Goal: Task Accomplishment & Management: Manage account settings

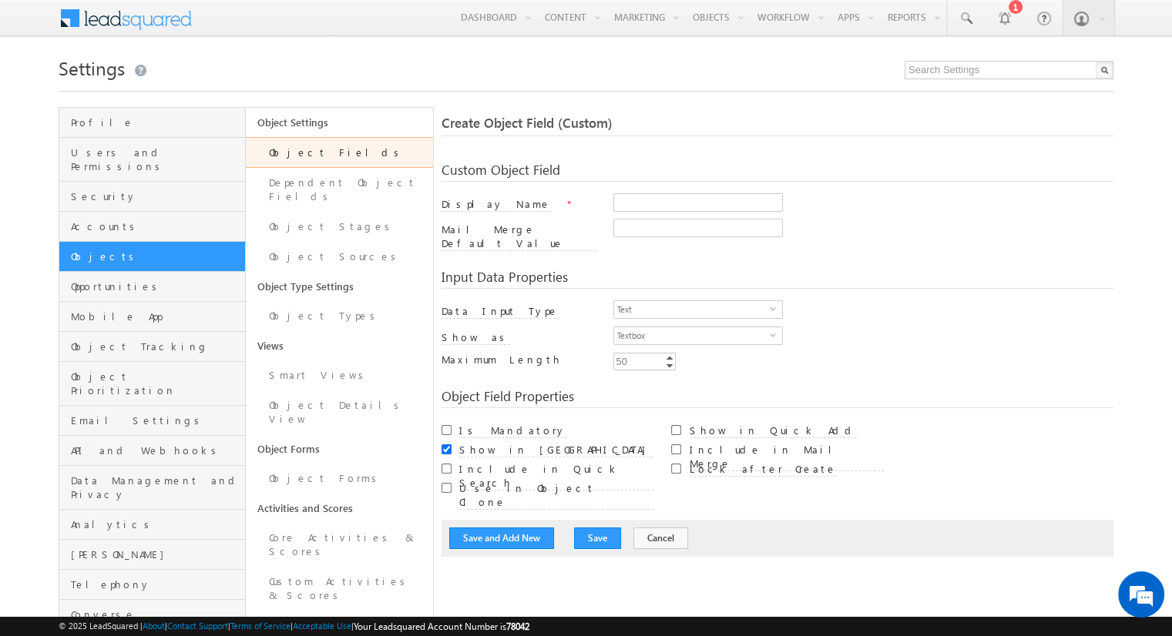
click at [578, 197] on div "Display Name *" at bounding box center [777, 205] width 672 height 25
click at [625, 195] on input "Display Name" at bounding box center [697, 202] width 169 height 18
type input "test"
click at [666, 301] on span "Text" at bounding box center [692, 309] width 156 height 17
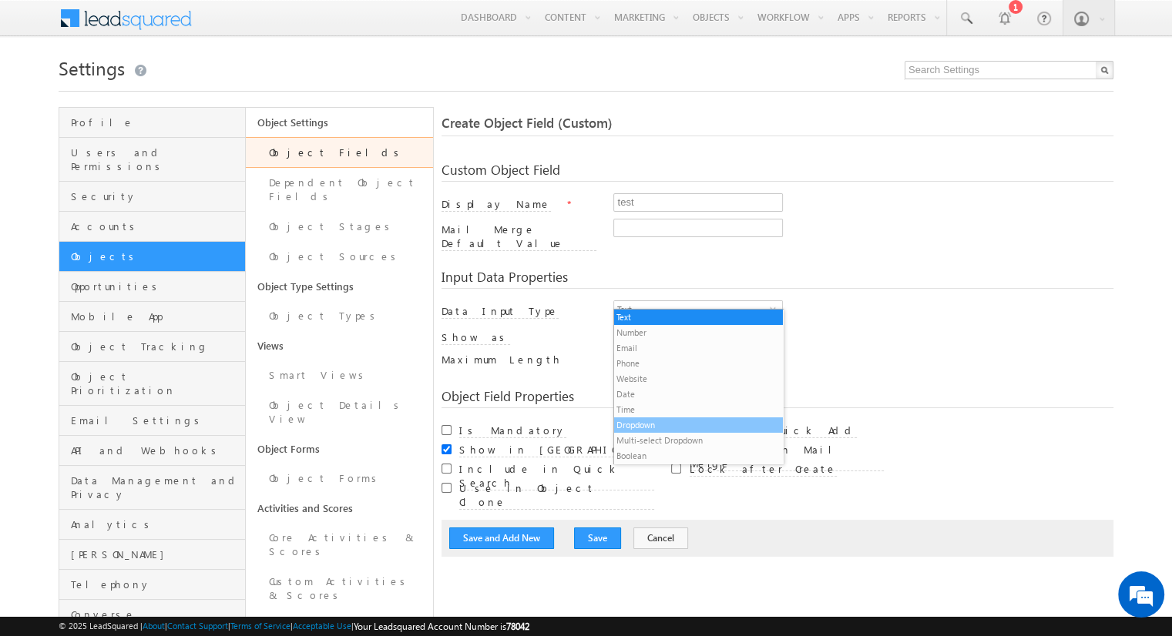
click at [661, 426] on li "Dropdown" at bounding box center [698, 425] width 168 height 15
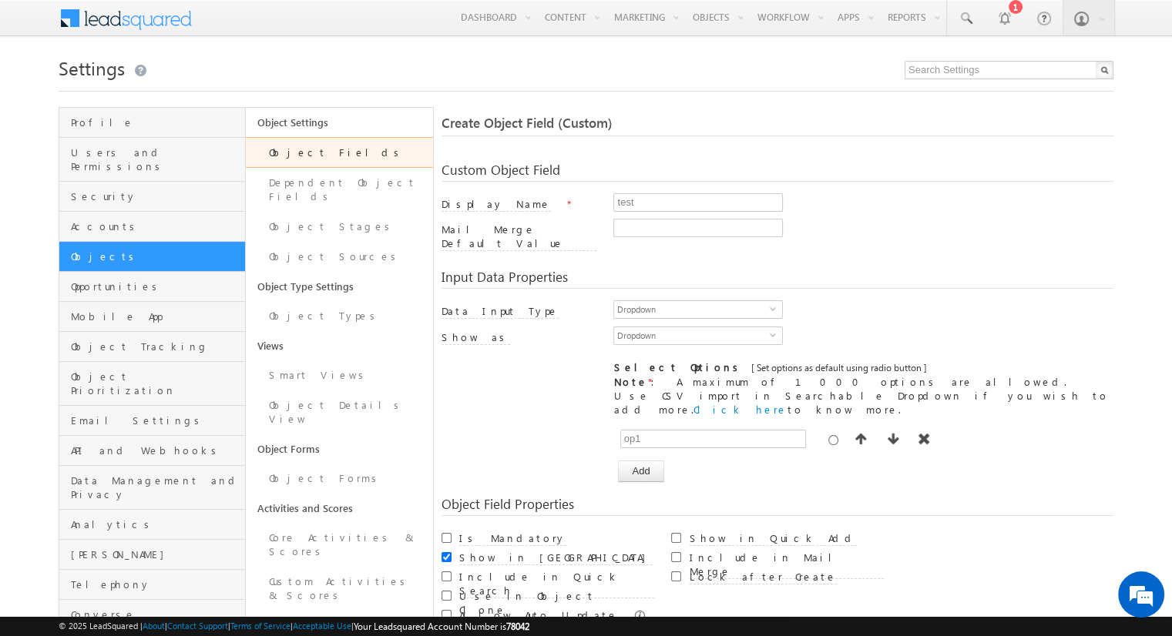
type input "op1"
drag, startPoint x: 638, startPoint y: 458, endPoint x: 646, endPoint y: 448, distance: 12.5
click at [646, 448] on div "Custom Object Field Display Name * test Mail Merge Default Value Entity * Prosp…" at bounding box center [777, 416] width 672 height 536
click at [646, 461] on button "Add" at bounding box center [640, 472] width 45 height 22
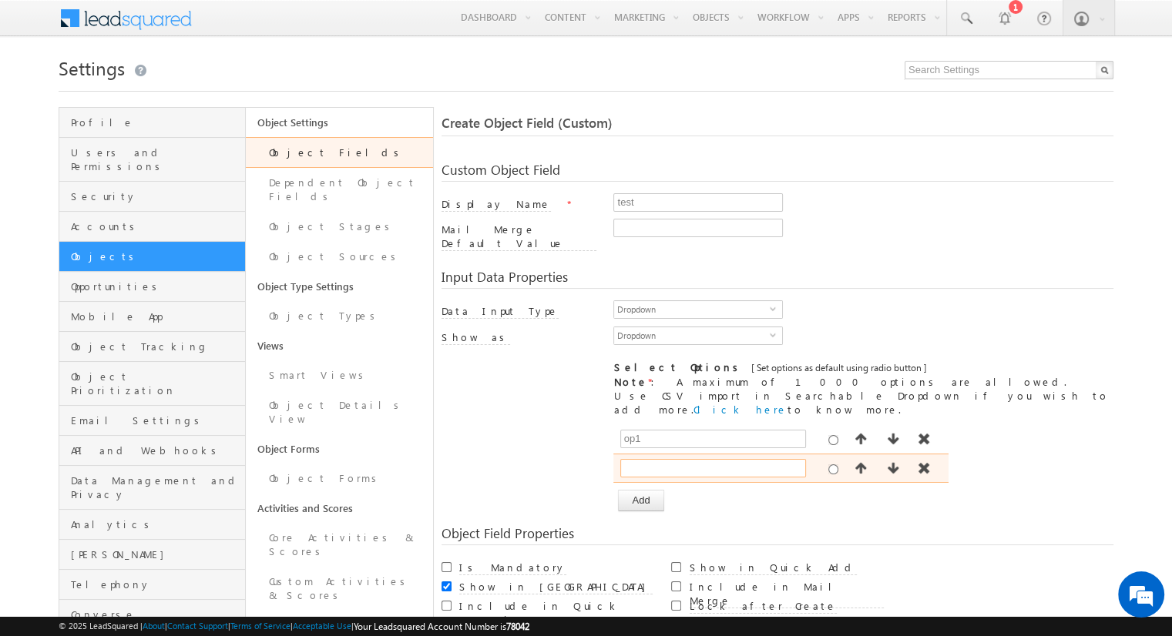
click at [662, 459] on input "text" at bounding box center [713, 468] width 186 height 18
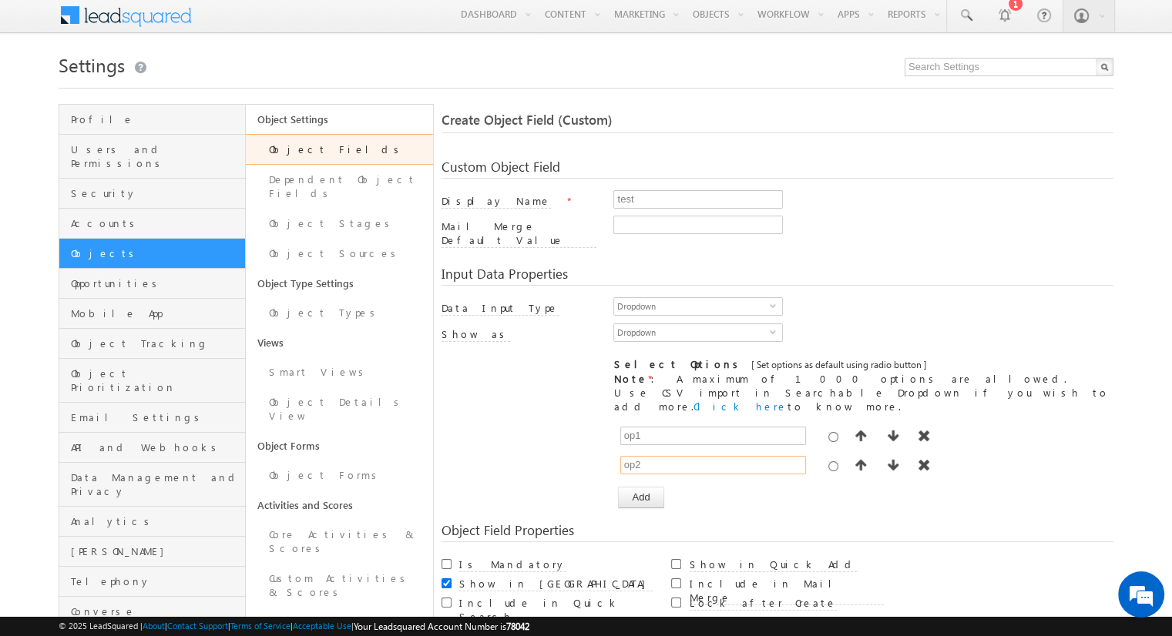
scroll to position [3, 0]
type input "op2"
click at [652, 304] on span "Dropdown" at bounding box center [692, 306] width 156 height 17
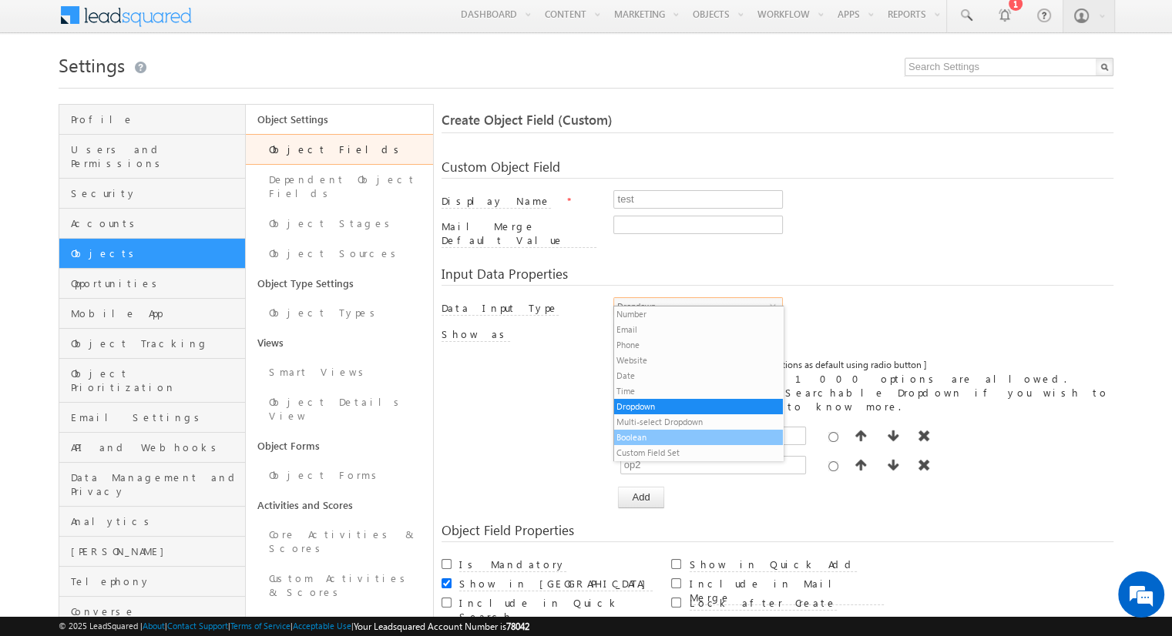
scroll to position [15, 0]
click at [666, 450] on li "Custom Field Set" at bounding box center [698, 452] width 168 height 15
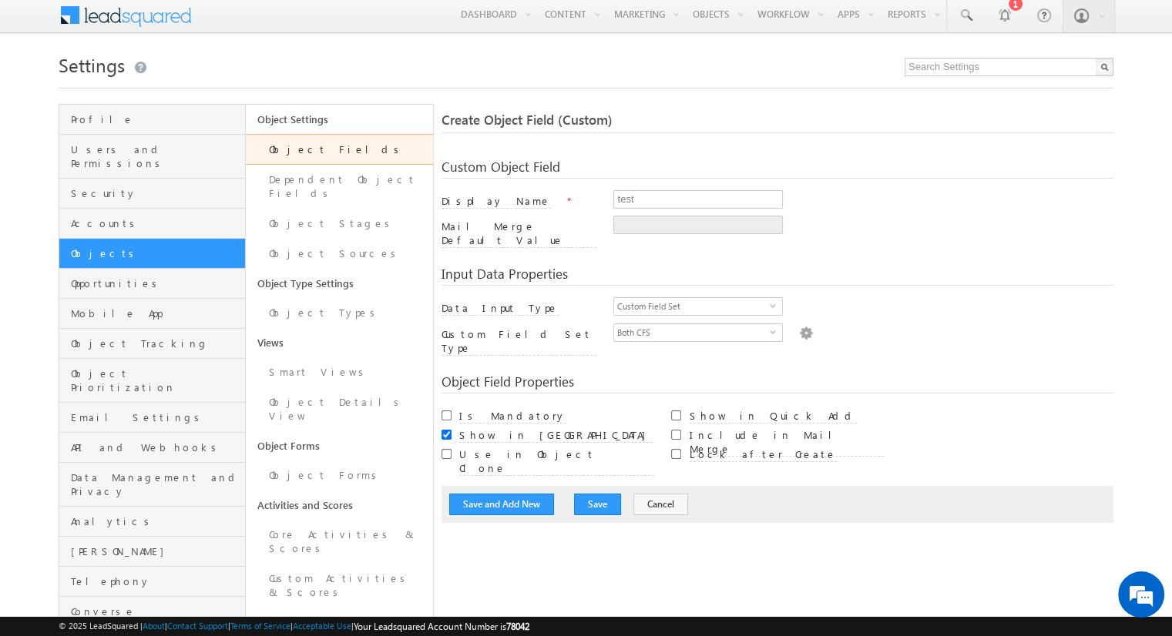
click at [799, 324] on img at bounding box center [806, 332] width 14 height 17
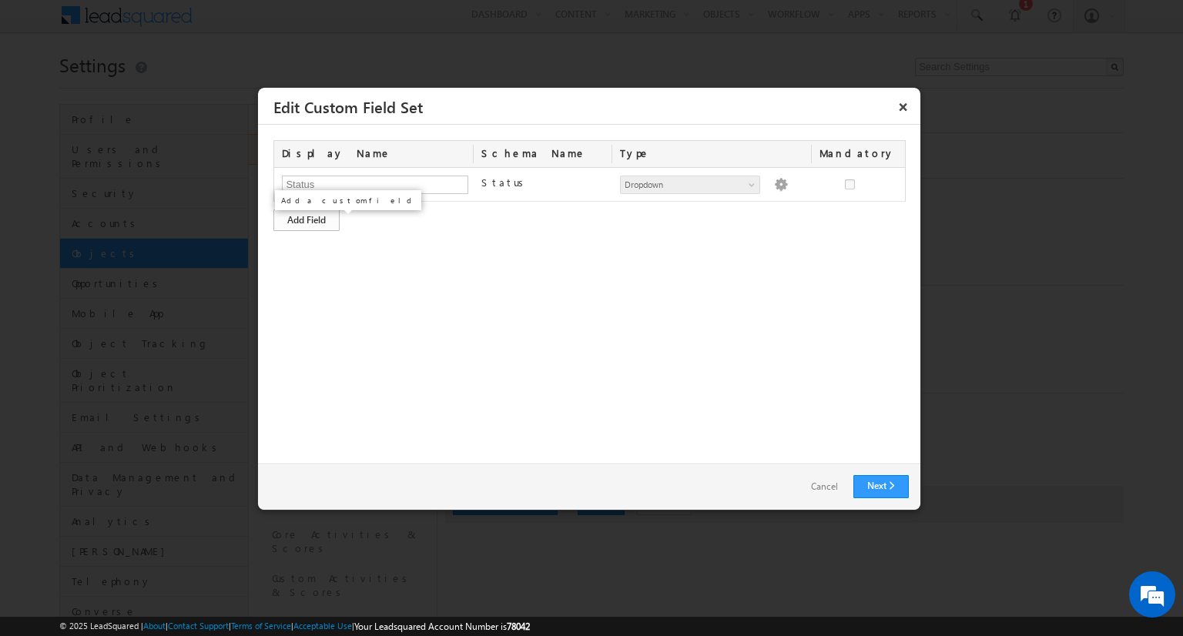
click at [327, 215] on div "Add Field" at bounding box center [306, 221] width 66 height 22
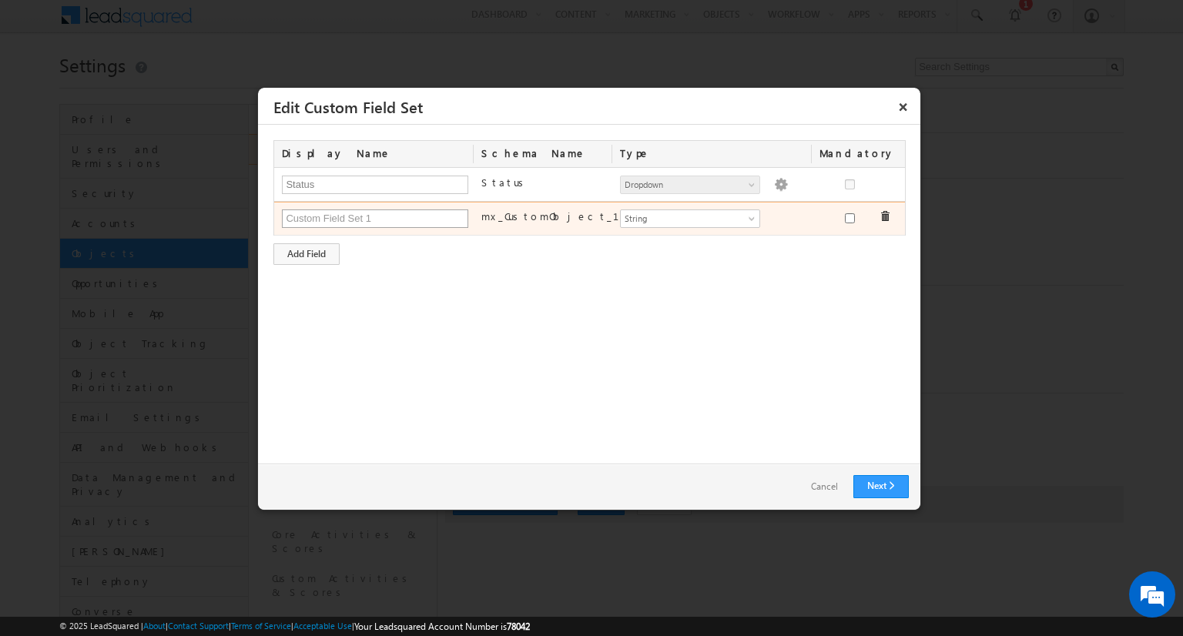
click at [351, 215] on input "text" at bounding box center [375, 219] width 186 height 18
type input "cfs1"
click at [683, 222] on span "String" at bounding box center [684, 219] width 126 height 14
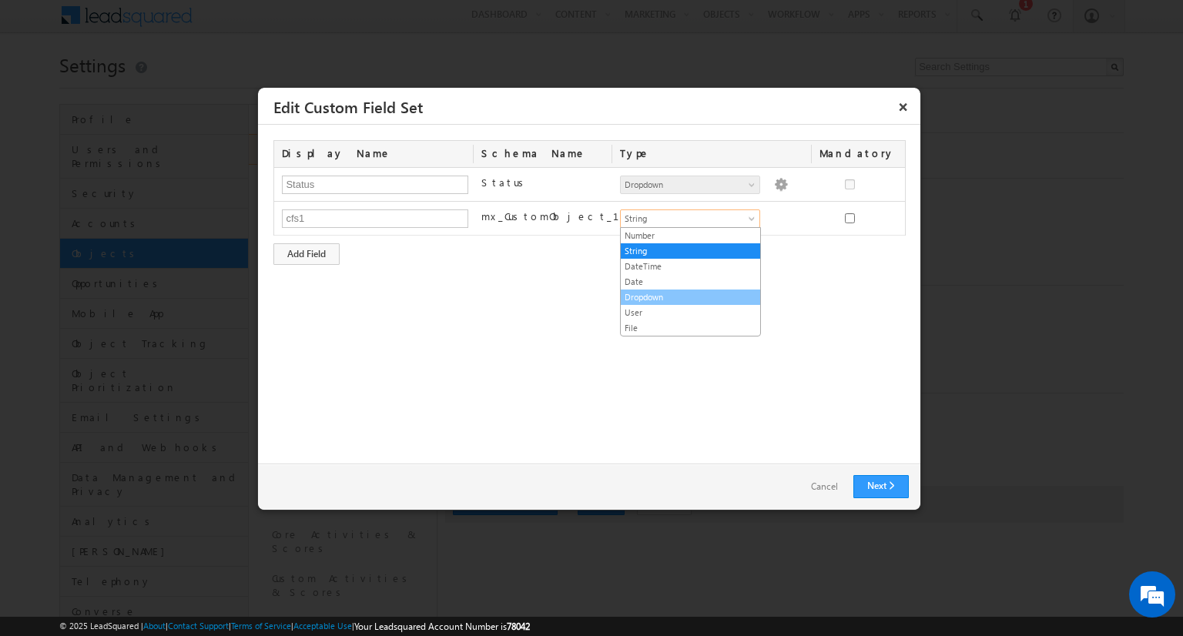
click at [662, 293] on link "Dropdown" at bounding box center [690, 297] width 139 height 14
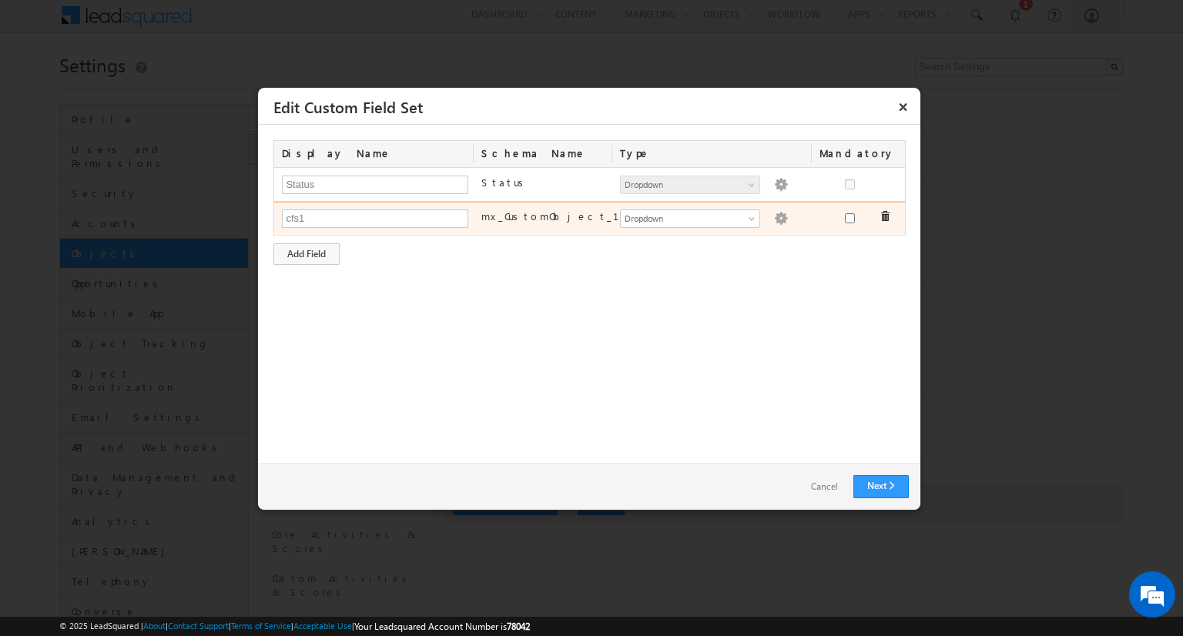
click at [774, 220] on img at bounding box center [781, 219] width 14 height 14
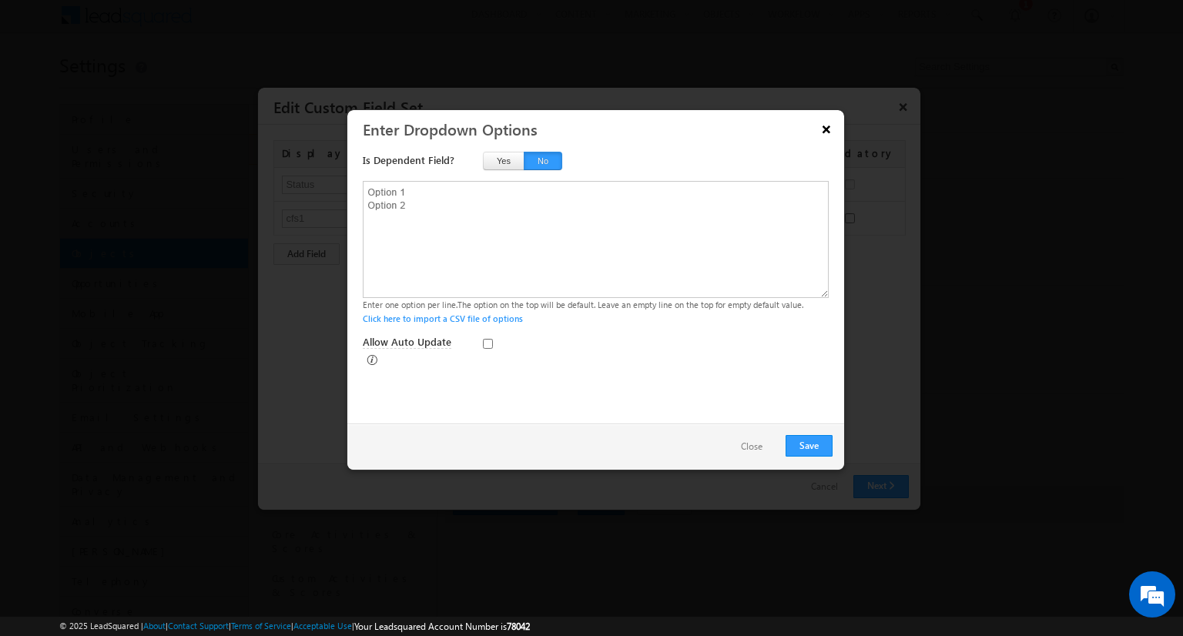
click at [832, 132] on button "×" at bounding box center [826, 129] width 25 height 27
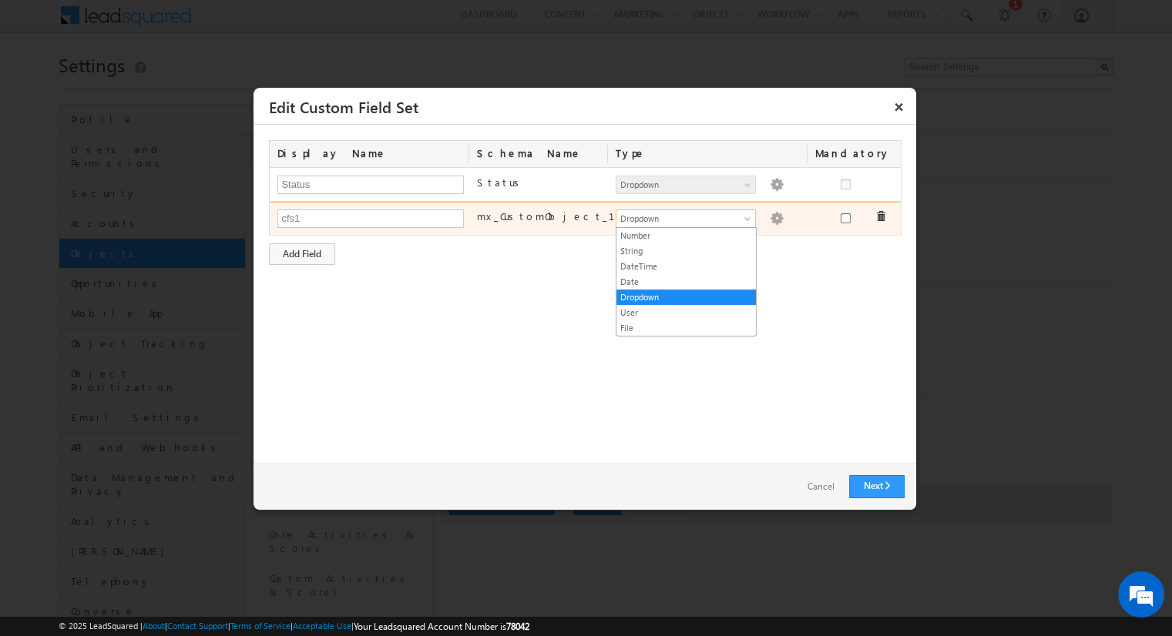
click at [743, 217] on span at bounding box center [749, 222] width 12 height 12
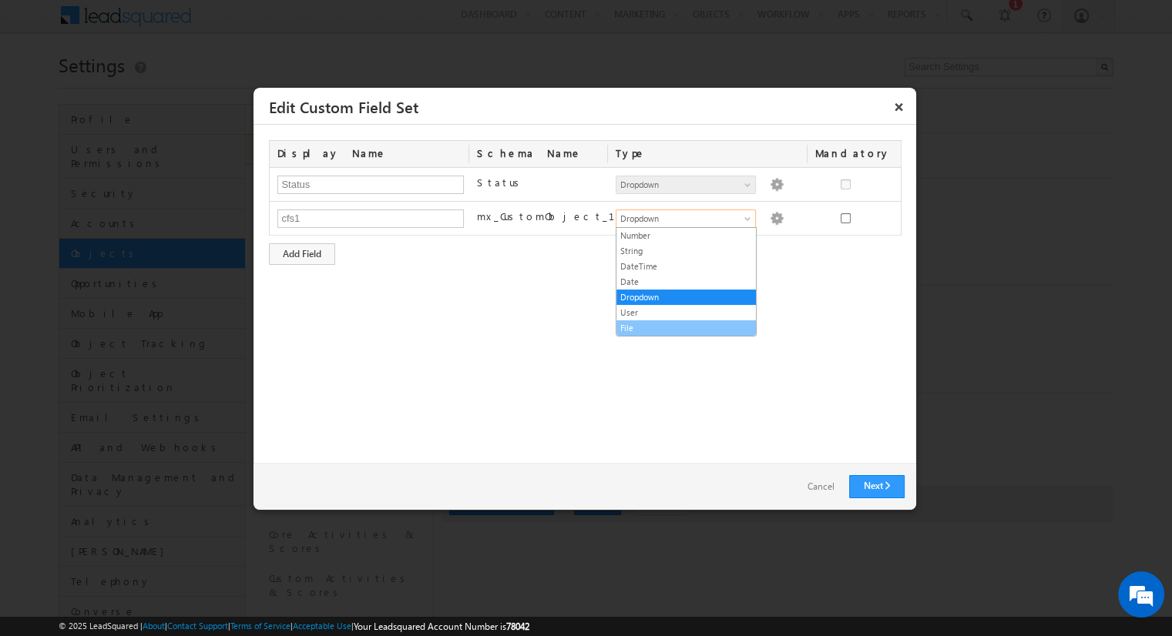
click at [658, 321] on link "File" at bounding box center [685, 328] width 139 height 14
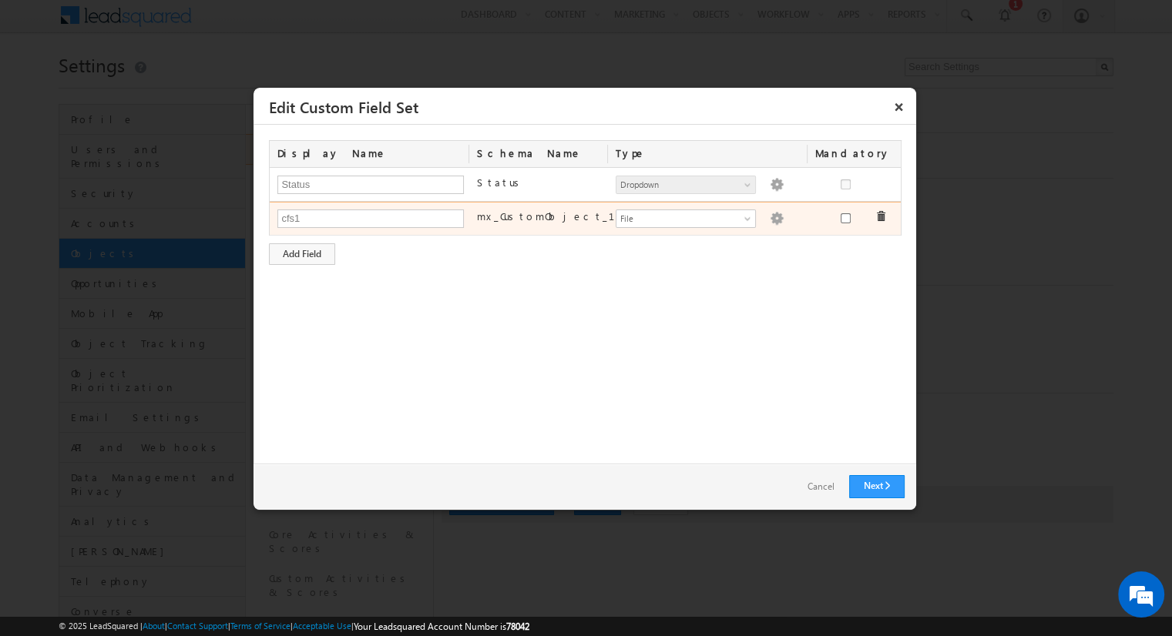
click at [771, 213] on img at bounding box center [777, 219] width 14 height 14
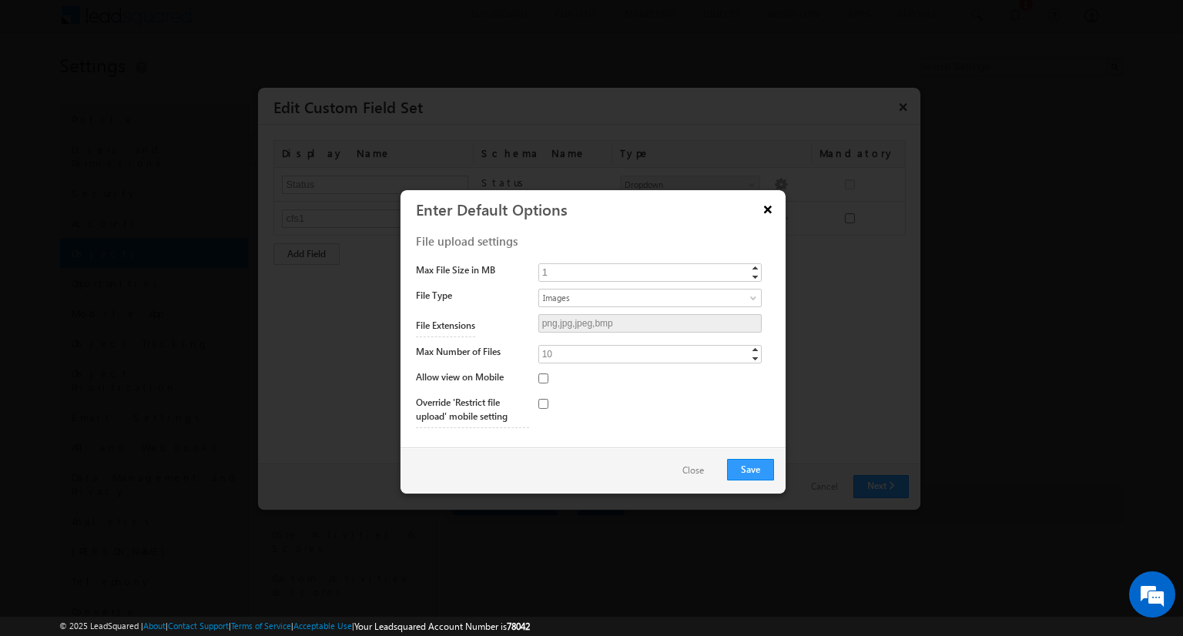
click at [766, 208] on button "×" at bounding box center [768, 209] width 25 height 27
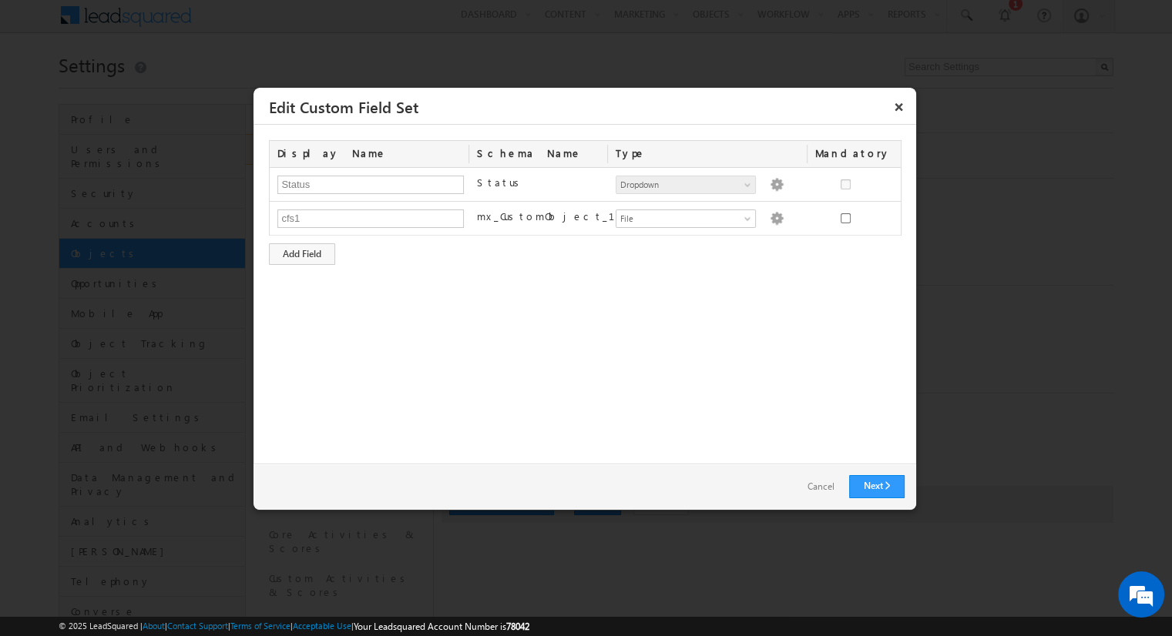
click at [813, 481] on link "Cancel" at bounding box center [820, 487] width 58 height 22
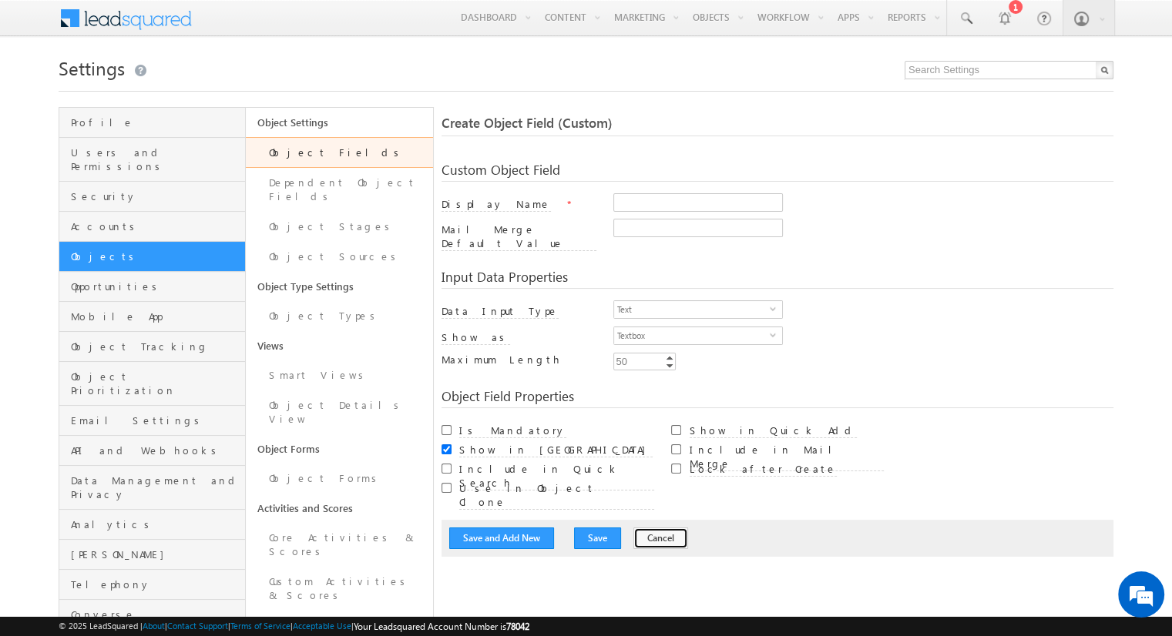
click at [642, 528] on button "Cancel" at bounding box center [660, 539] width 55 height 22
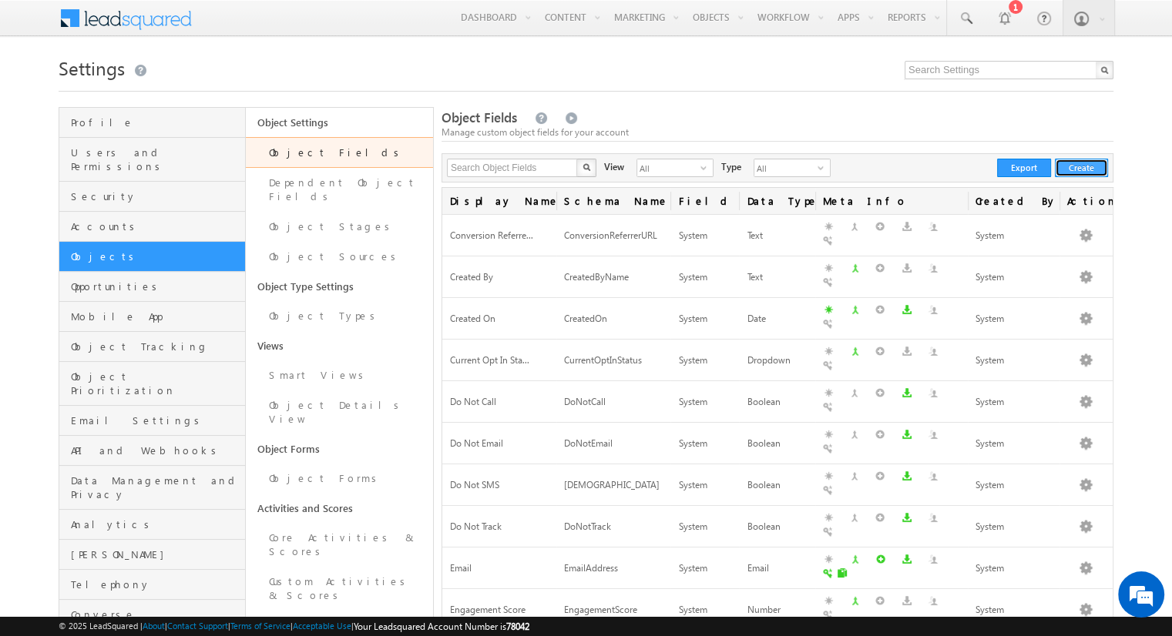
click at [1081, 168] on button "Create" at bounding box center [1081, 168] width 53 height 18
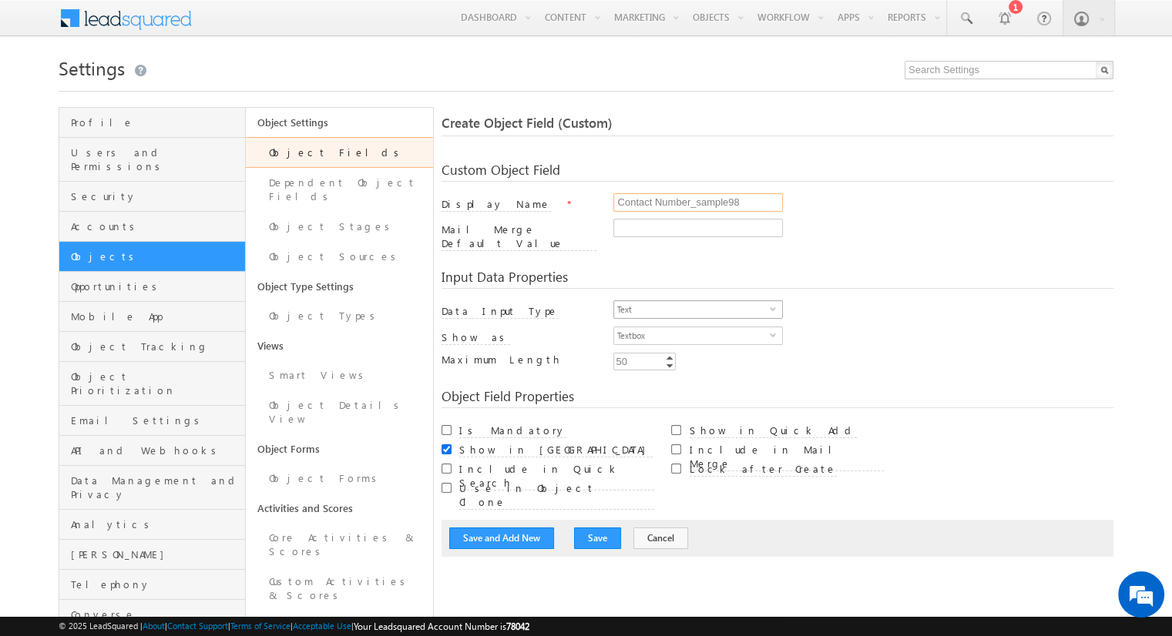
type input "Contact Number_sample98"
click at [692, 301] on span "Text" at bounding box center [692, 309] width 156 height 17
click at [692, 363] on li "Phone" at bounding box center [698, 363] width 168 height 15
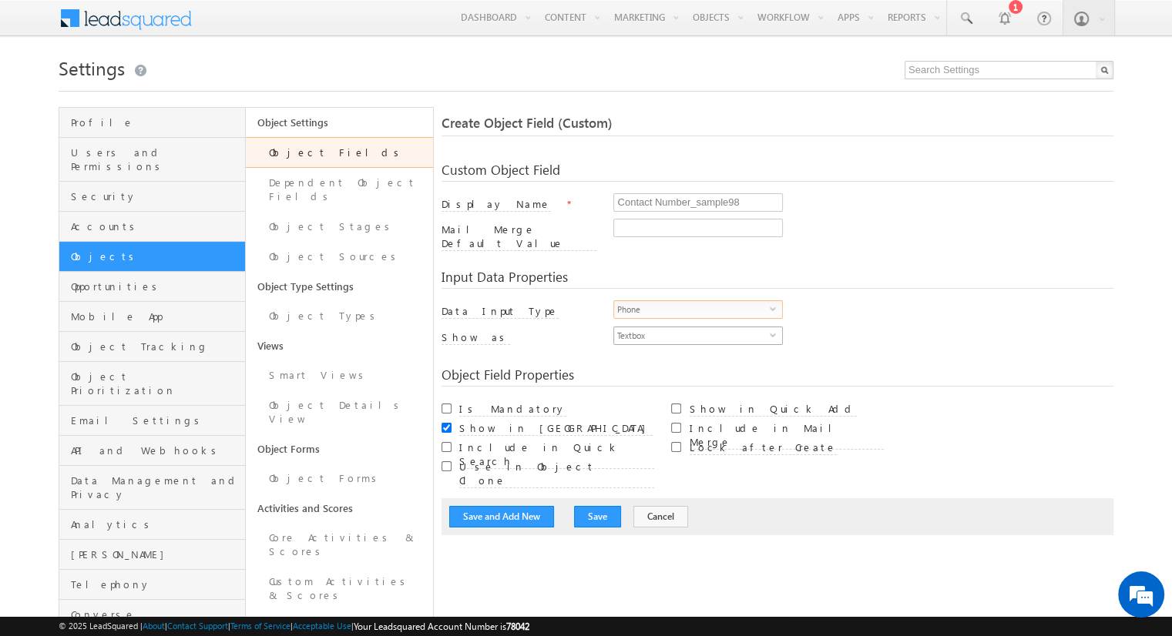
click at [692, 327] on span "Textbox" at bounding box center [692, 335] width 156 height 17
click at [698, 357] on li "Phone Control" at bounding box center [698, 357] width 168 height 15
checkbox input "true"
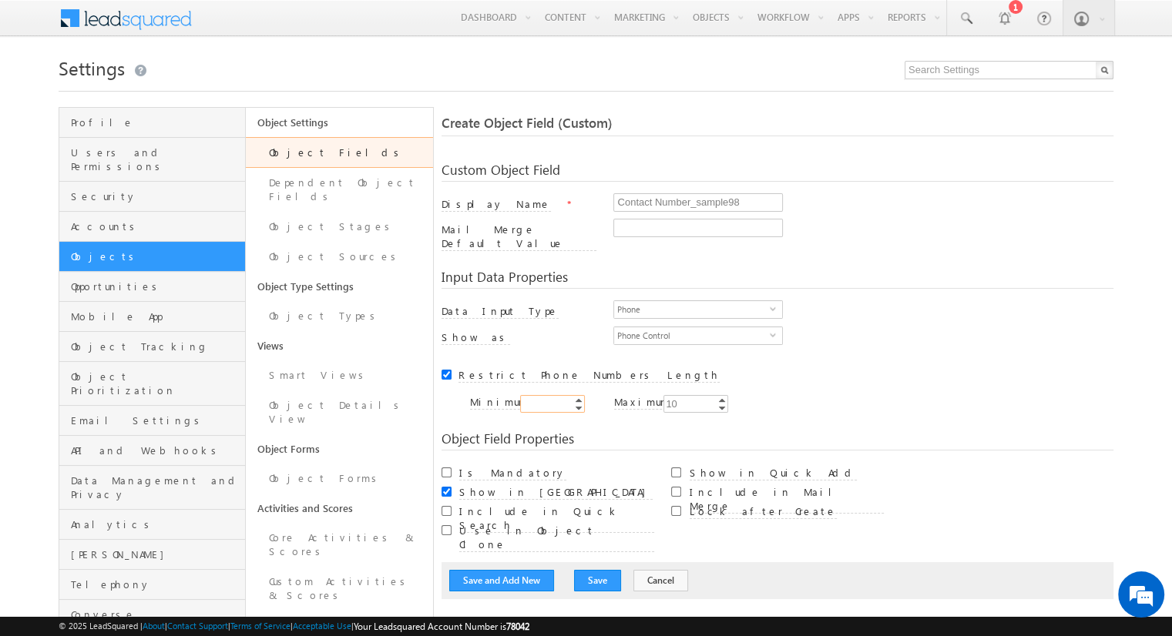
type input "10"
click at [446, 468] on input "Is Mandatory" at bounding box center [446, 473] width 10 height 10
checkbox input "true"
click at [501, 570] on button "Save and Add New" at bounding box center [501, 581] width 105 height 22
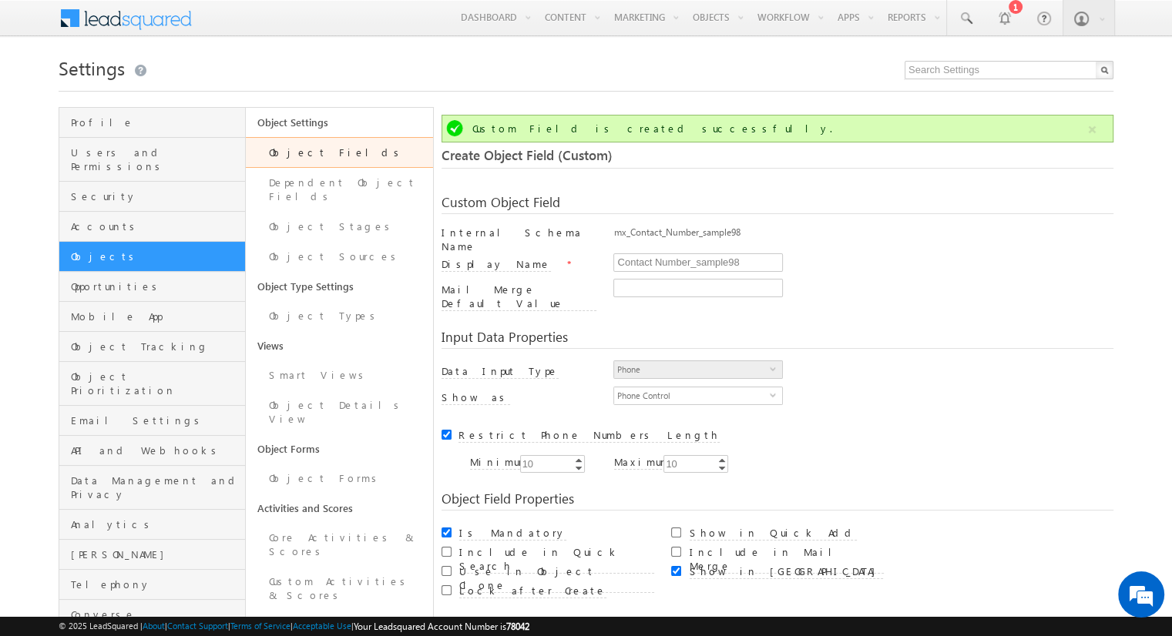
scroll to position [115, 0]
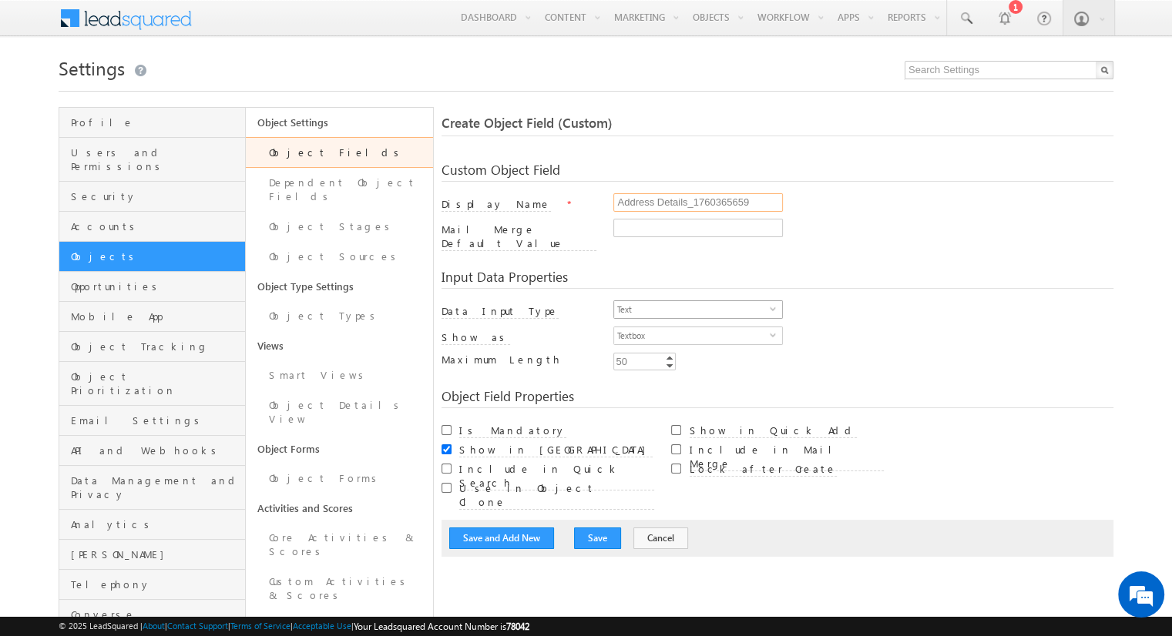
type input "Address Details_1760365659"
click at [692, 301] on span "Text" at bounding box center [692, 309] width 156 height 17
click at [692, 464] on li "Custom Field Set" at bounding box center [698, 471] width 168 height 15
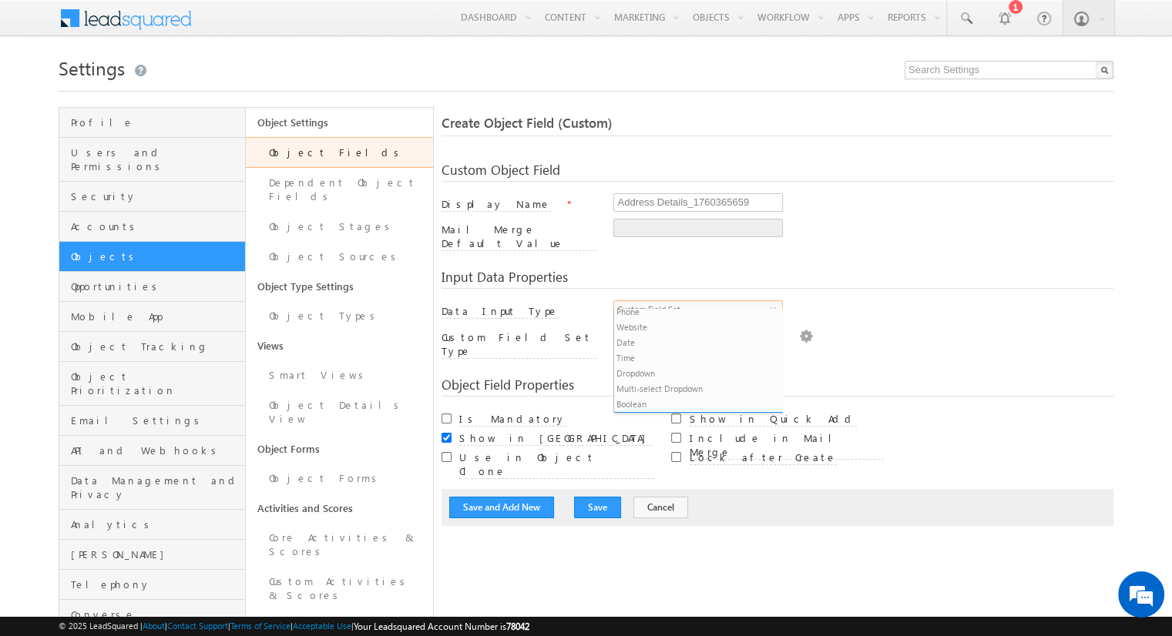
scroll to position [15, 0]
click at [692, 327] on span "Both CFS" at bounding box center [692, 335] width 156 height 17
click at [698, 357] on li "Documents" at bounding box center [698, 357] width 168 height 15
click at [799, 327] on img at bounding box center [806, 335] width 14 height 17
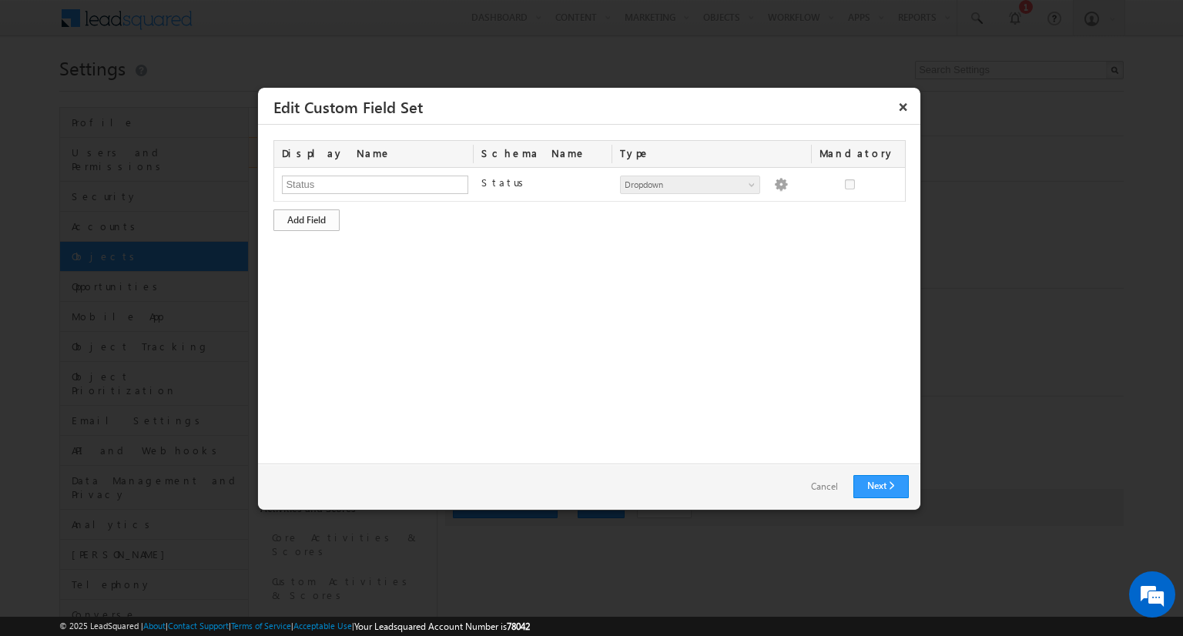
click at [307, 219] on div "Add Field" at bounding box center [306, 221] width 66 height 22
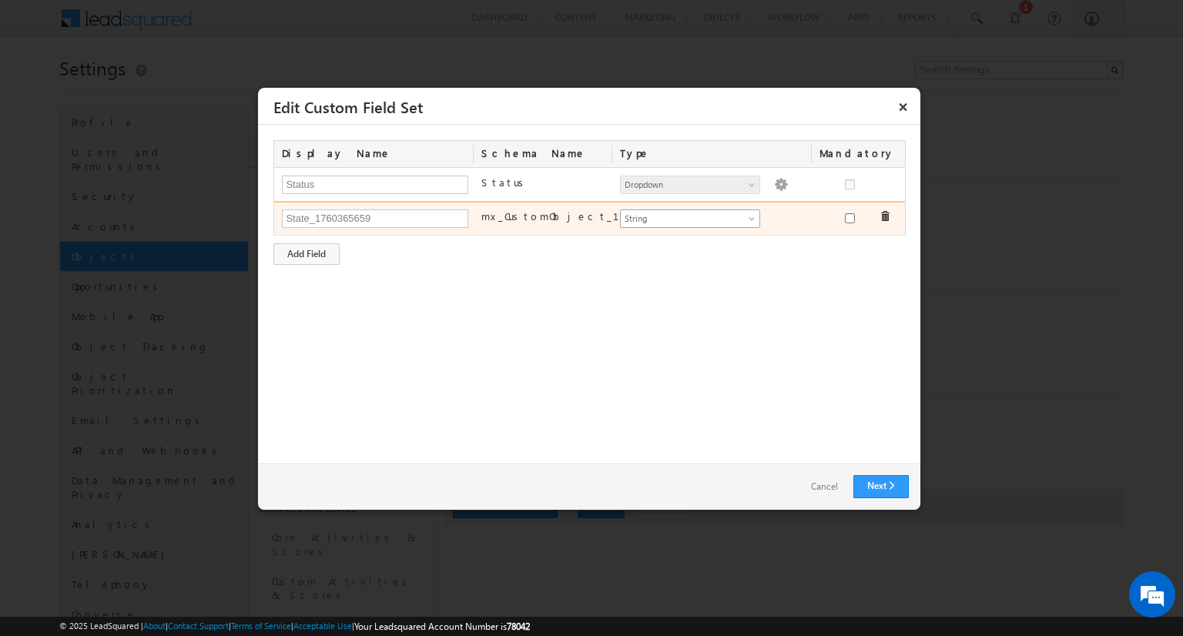
type input "State_1760365659"
click at [689, 217] on span "String" at bounding box center [684, 219] width 126 height 14
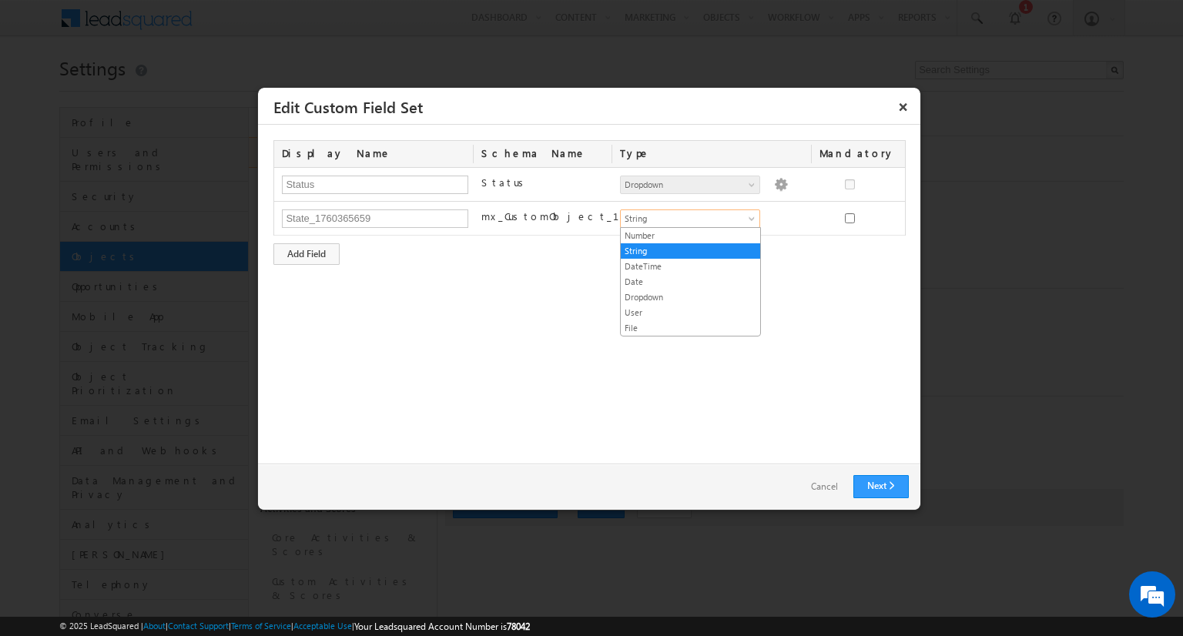
click at [690, 295] on link "Dropdown" at bounding box center [690, 297] width 139 height 14
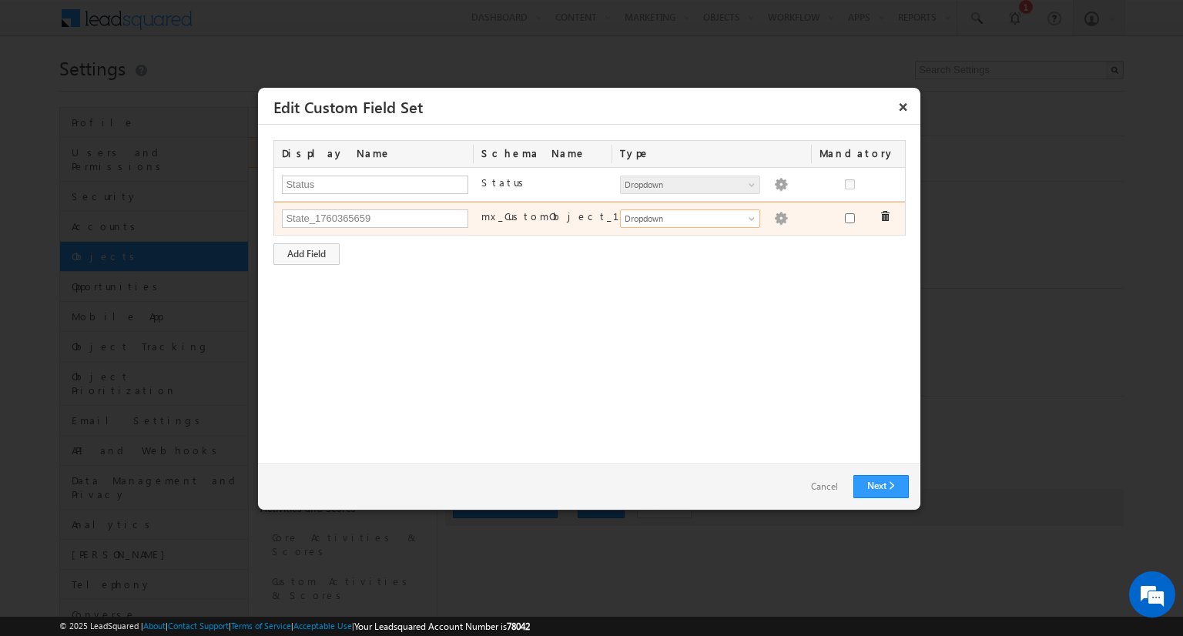
click at [774, 216] on img at bounding box center [781, 219] width 14 height 14
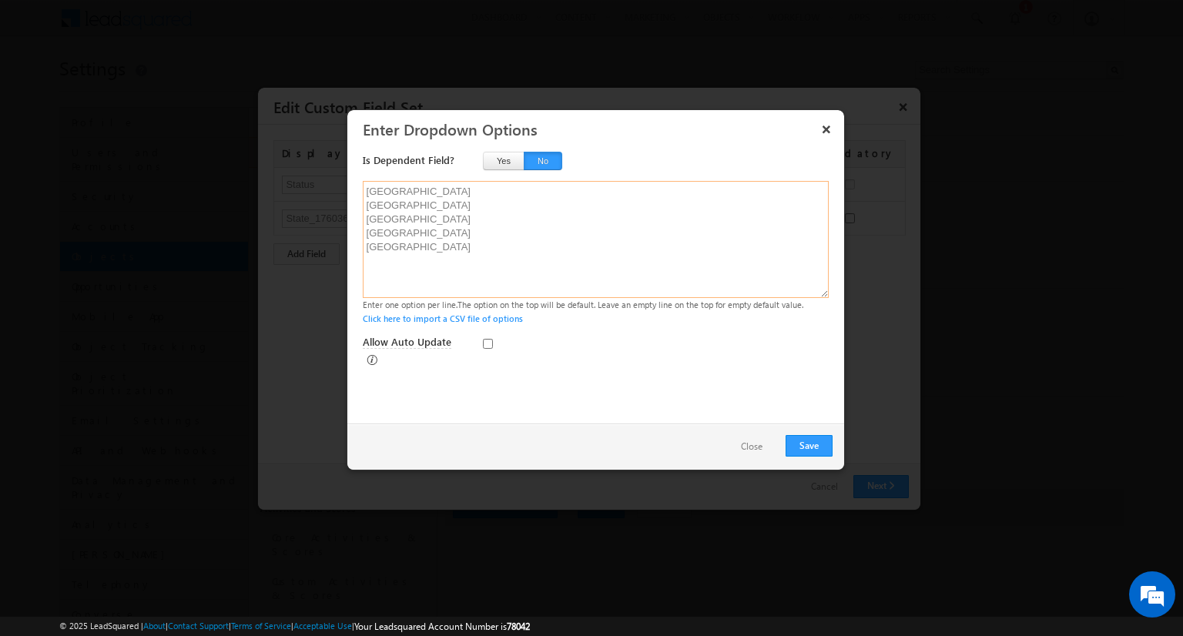
type textarea "[GEOGRAPHIC_DATA] [GEOGRAPHIC_DATA] [GEOGRAPHIC_DATA] [GEOGRAPHIC_DATA] [GEOGRA…"
click at [542, 160] on button "No" at bounding box center [543, 161] width 39 height 18
click at [809, 445] on button "Save" at bounding box center [809, 446] width 47 height 22
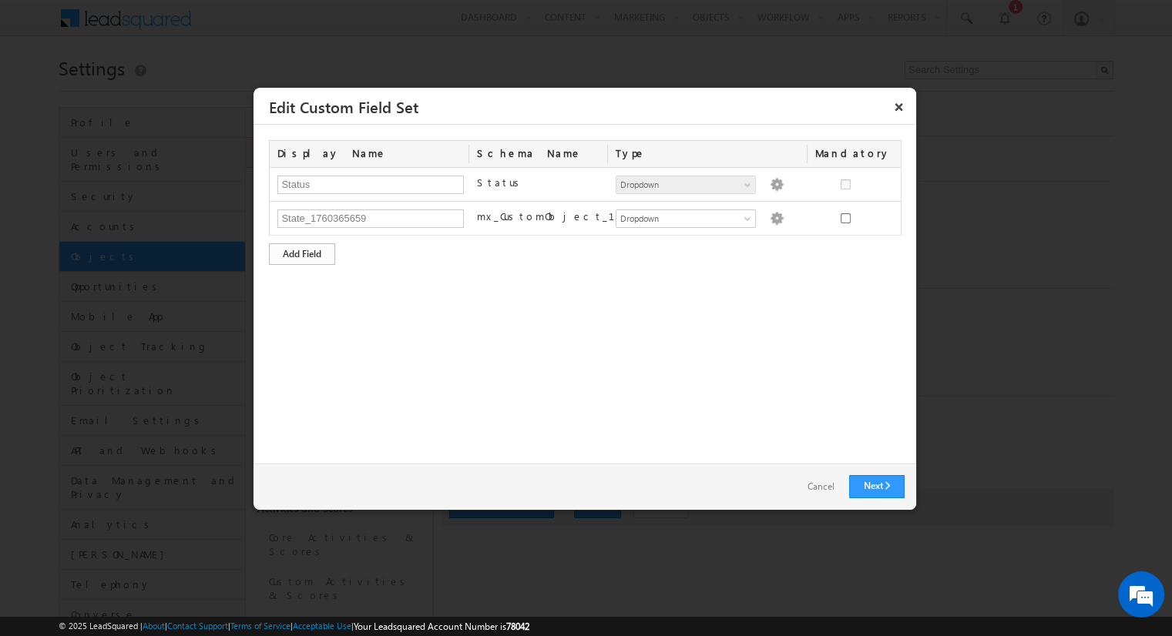
click at [302, 253] on div "Add Field" at bounding box center [302, 254] width 66 height 22
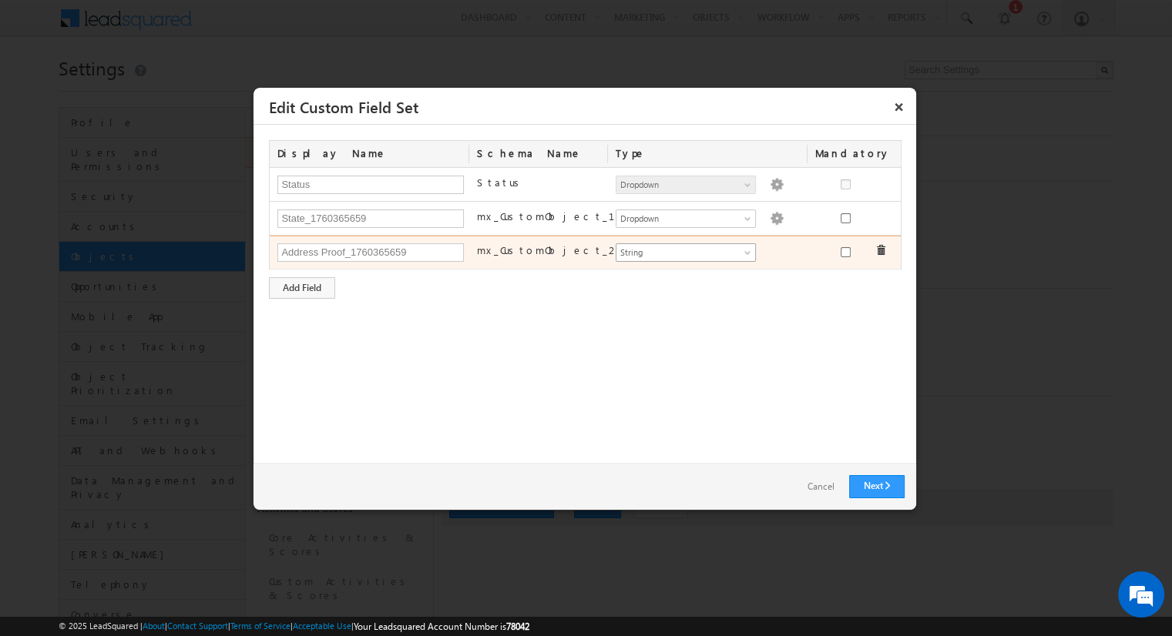
type input "Address Proof_1760365659"
click at [685, 251] on span "String" at bounding box center [679, 253] width 126 height 14
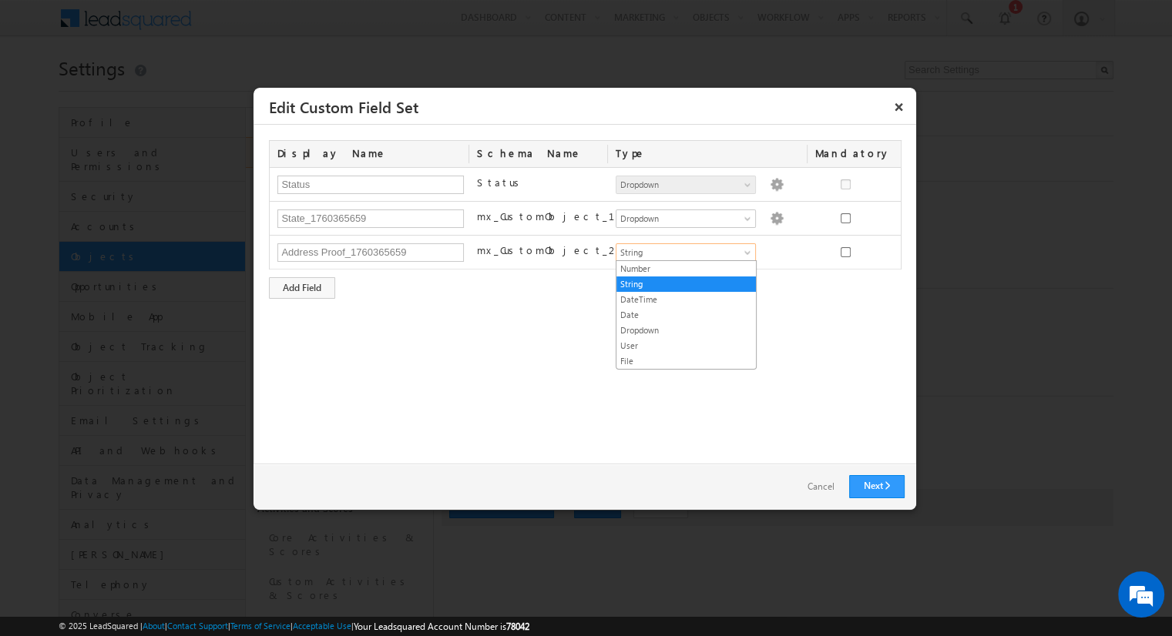
click at [686, 359] on link "File" at bounding box center [685, 361] width 139 height 14
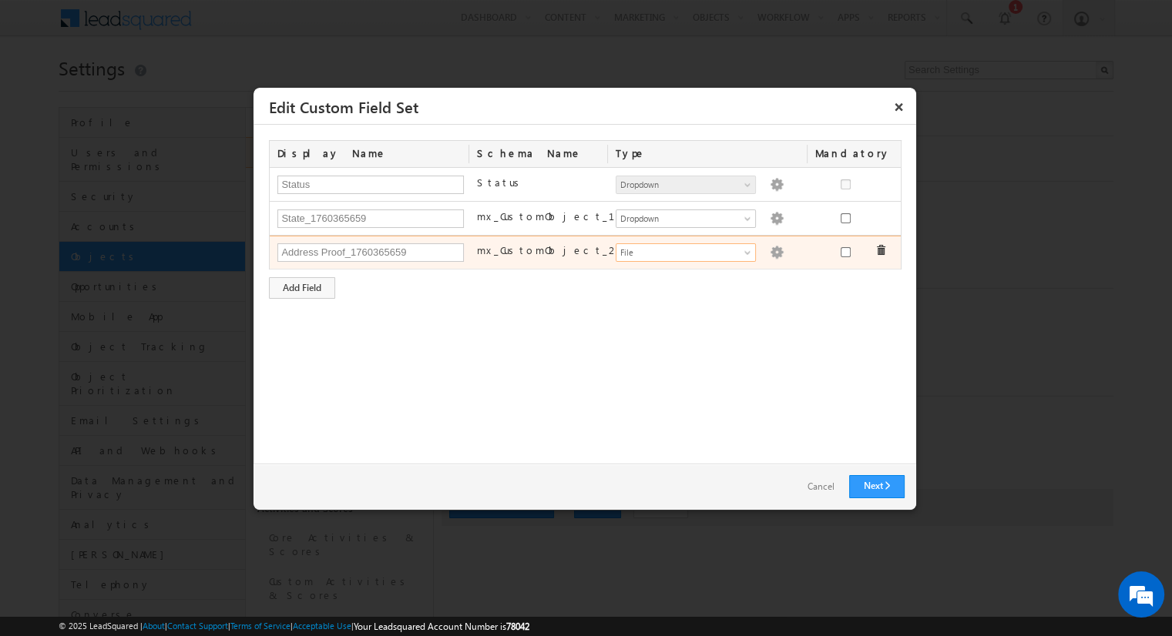
click at [770, 250] on img at bounding box center [777, 253] width 14 height 14
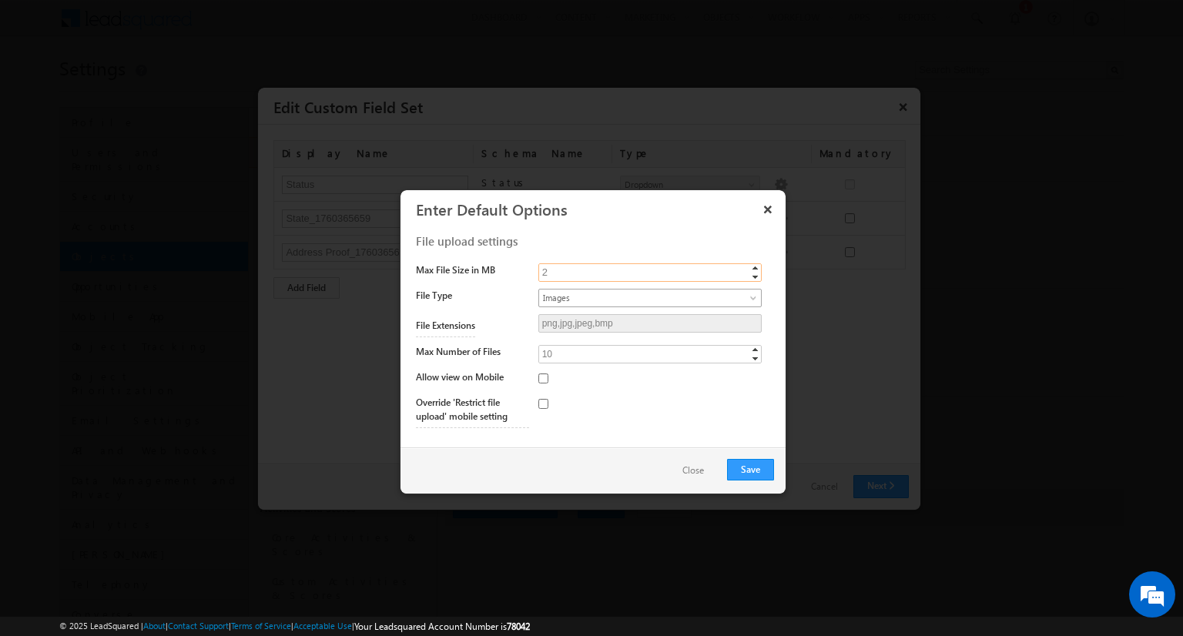
type input "2"
click at [649, 297] on span "Images" at bounding box center [637, 298] width 196 height 14
click at [649, 344] on link "PDF" at bounding box center [649, 346] width 223 height 14
type input "pdf"
type input "5"
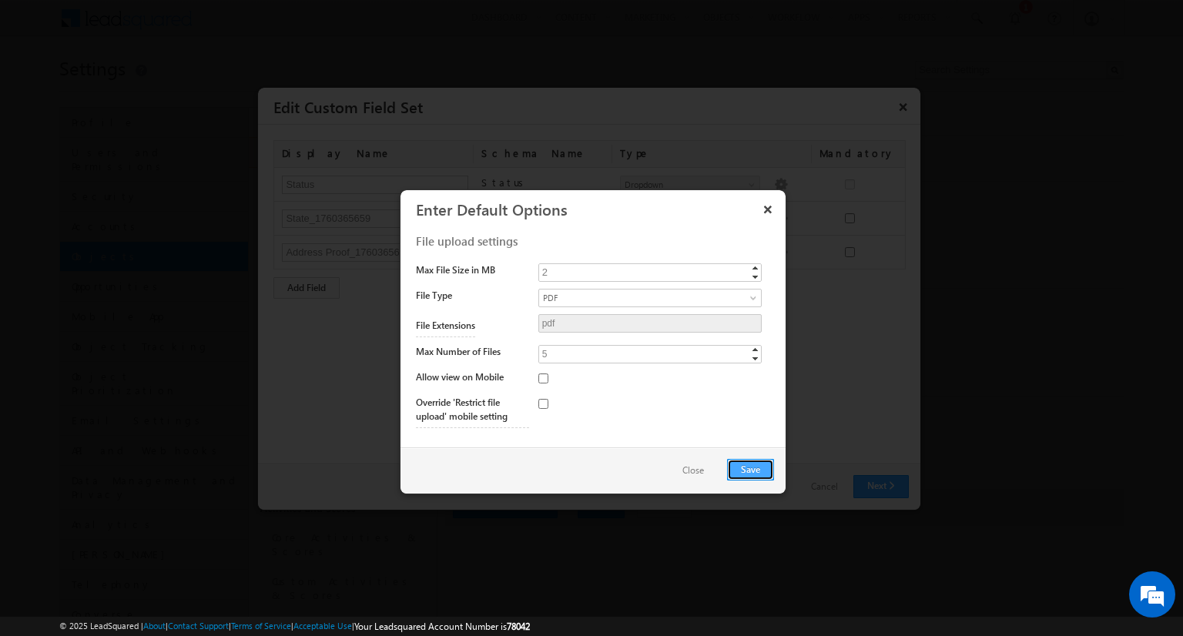
click at [750, 468] on button "Save" at bounding box center [750, 470] width 47 height 22
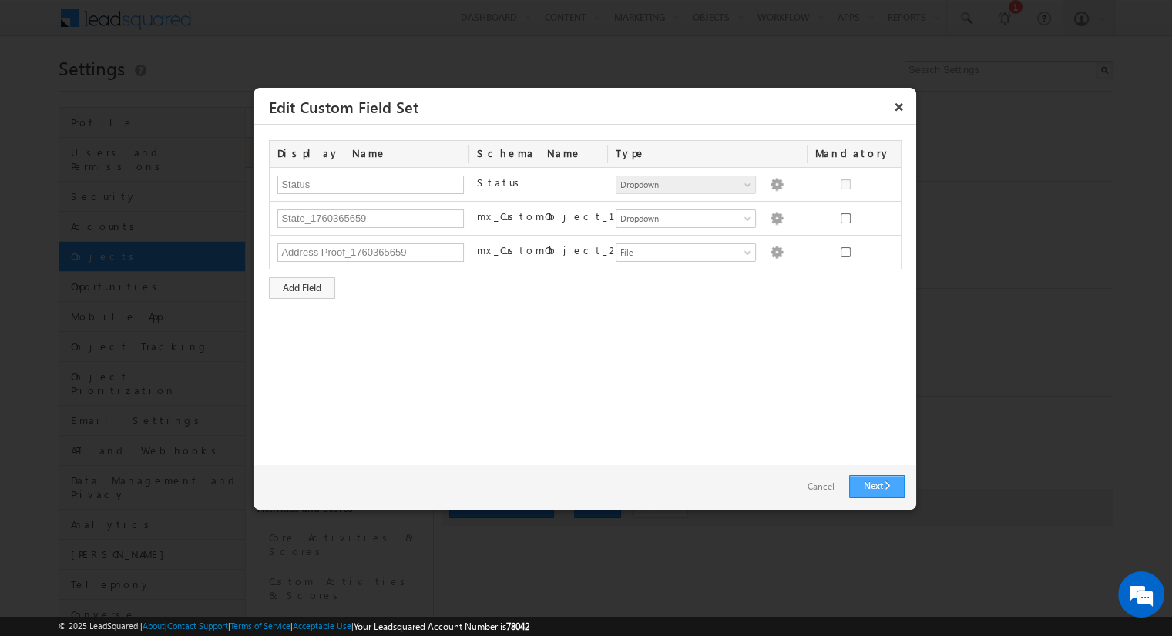
click at [876, 486] on link "Next" at bounding box center [876, 486] width 55 height 23
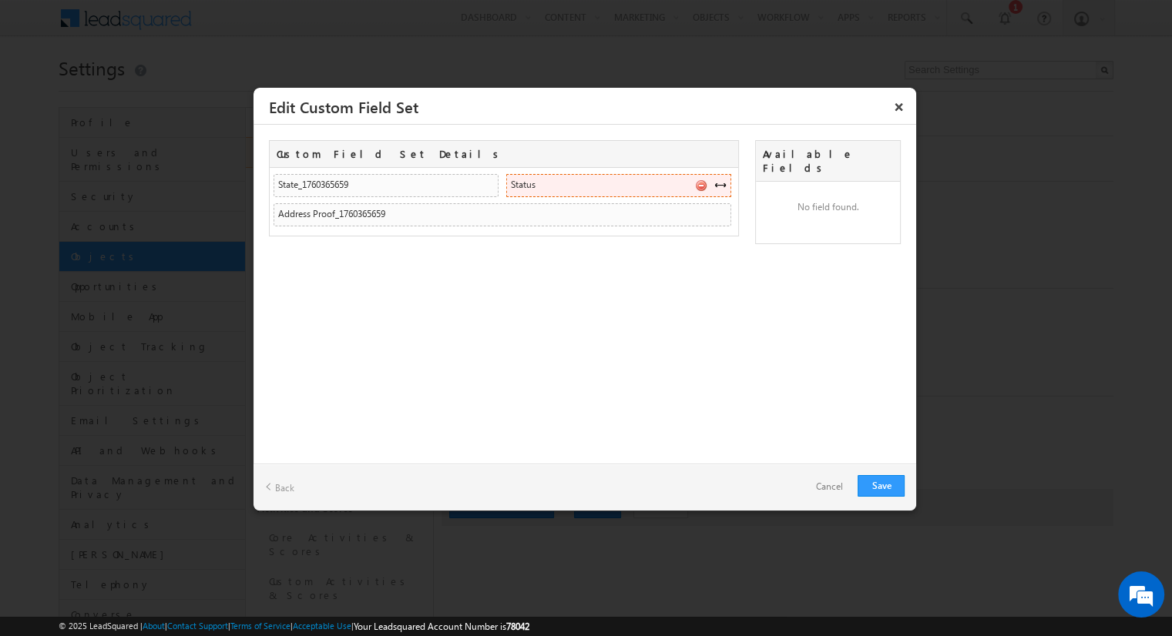
drag, startPoint x: 501, startPoint y: 213, endPoint x: 618, endPoint y: 185, distance: 119.8
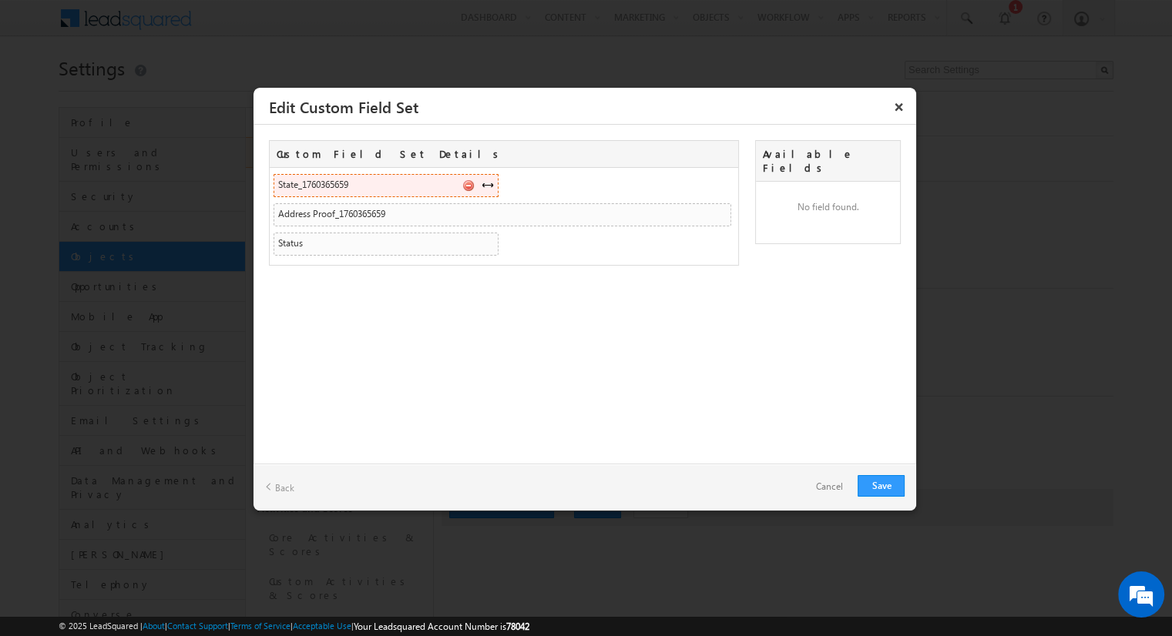
click at [487, 184] on span at bounding box center [487, 185] width 12 height 12
click at [880, 485] on link "Save" at bounding box center [880, 486] width 47 height 22
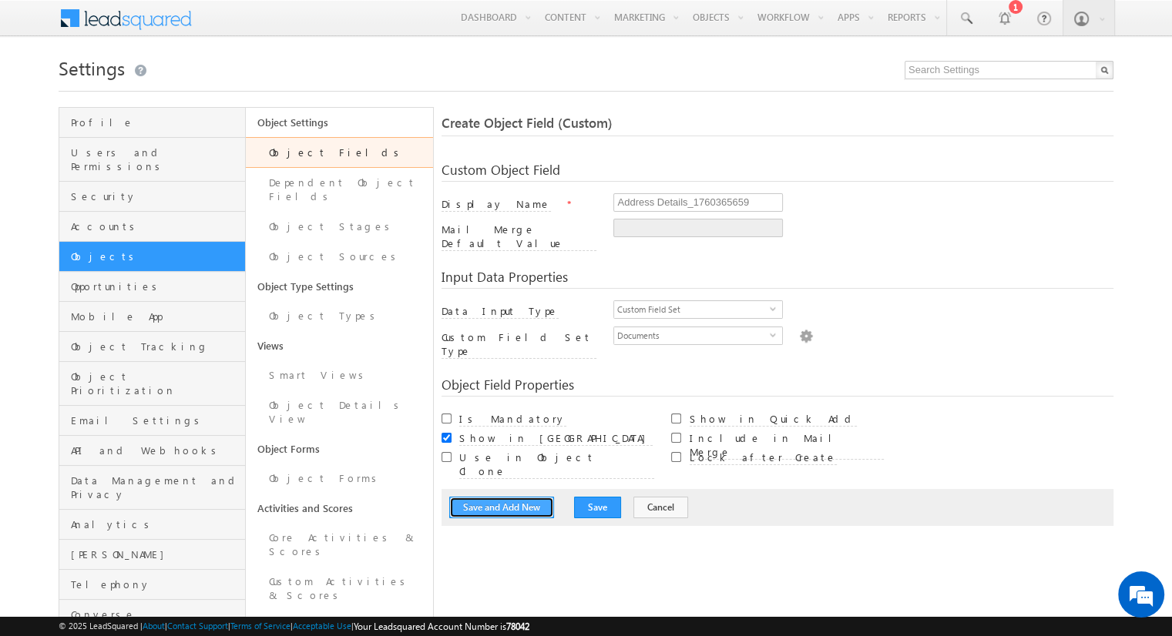
click at [501, 497] on button "Save and Add New" at bounding box center [501, 508] width 105 height 22
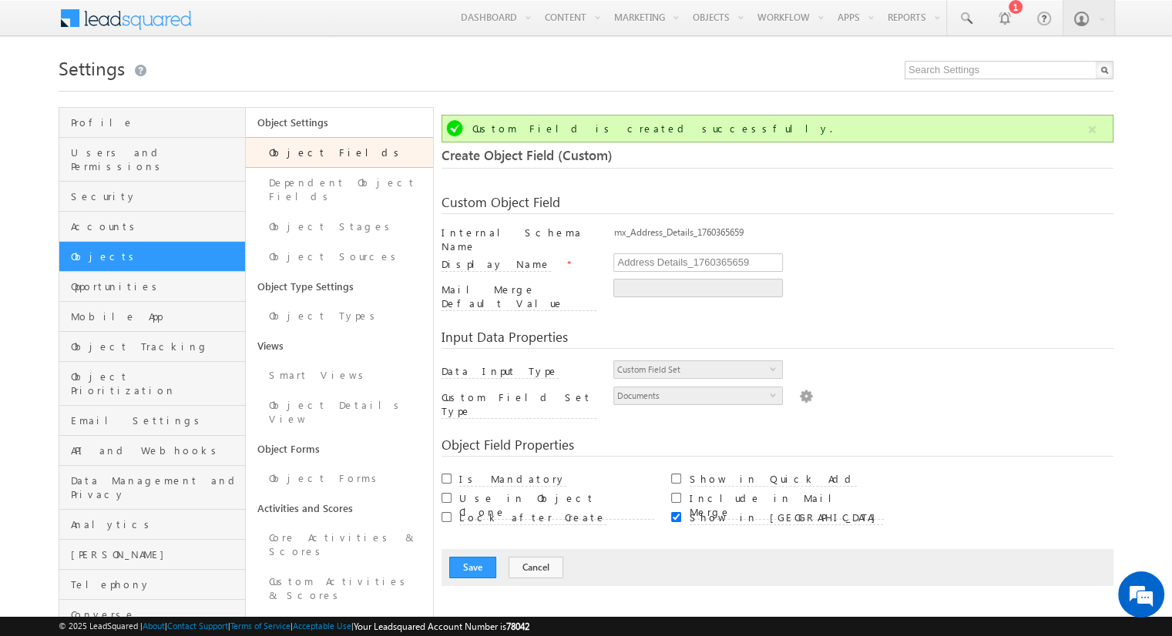
scroll to position [115, 0]
